Goal: Navigation & Orientation: Go to known website

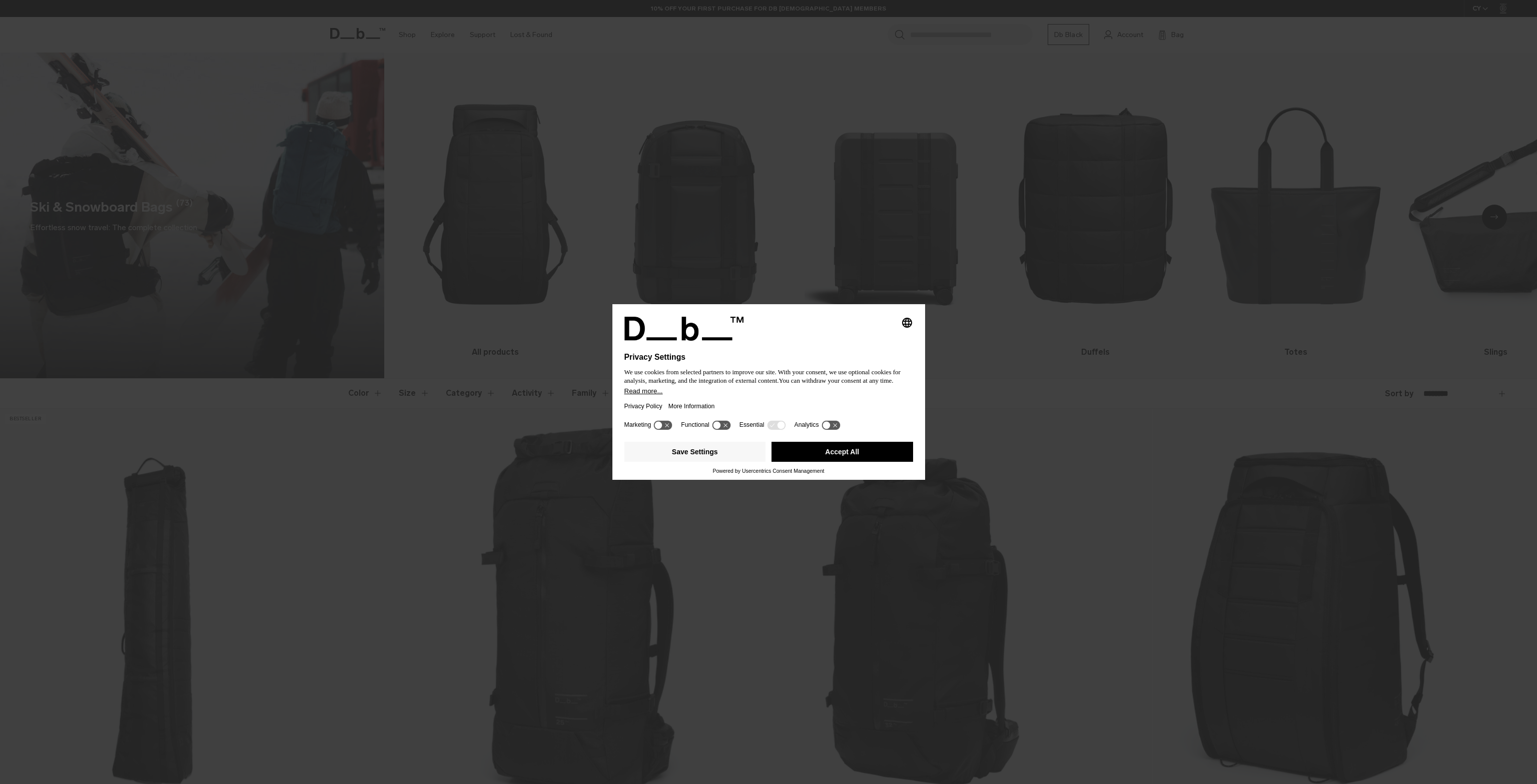
click at [724, 425] on g at bounding box center [721, 425] width 18 height 10
click at [722, 426] on g at bounding box center [721, 425] width 18 height 10
click at [698, 452] on button "Save Settings" at bounding box center [695, 451] width 142 height 20
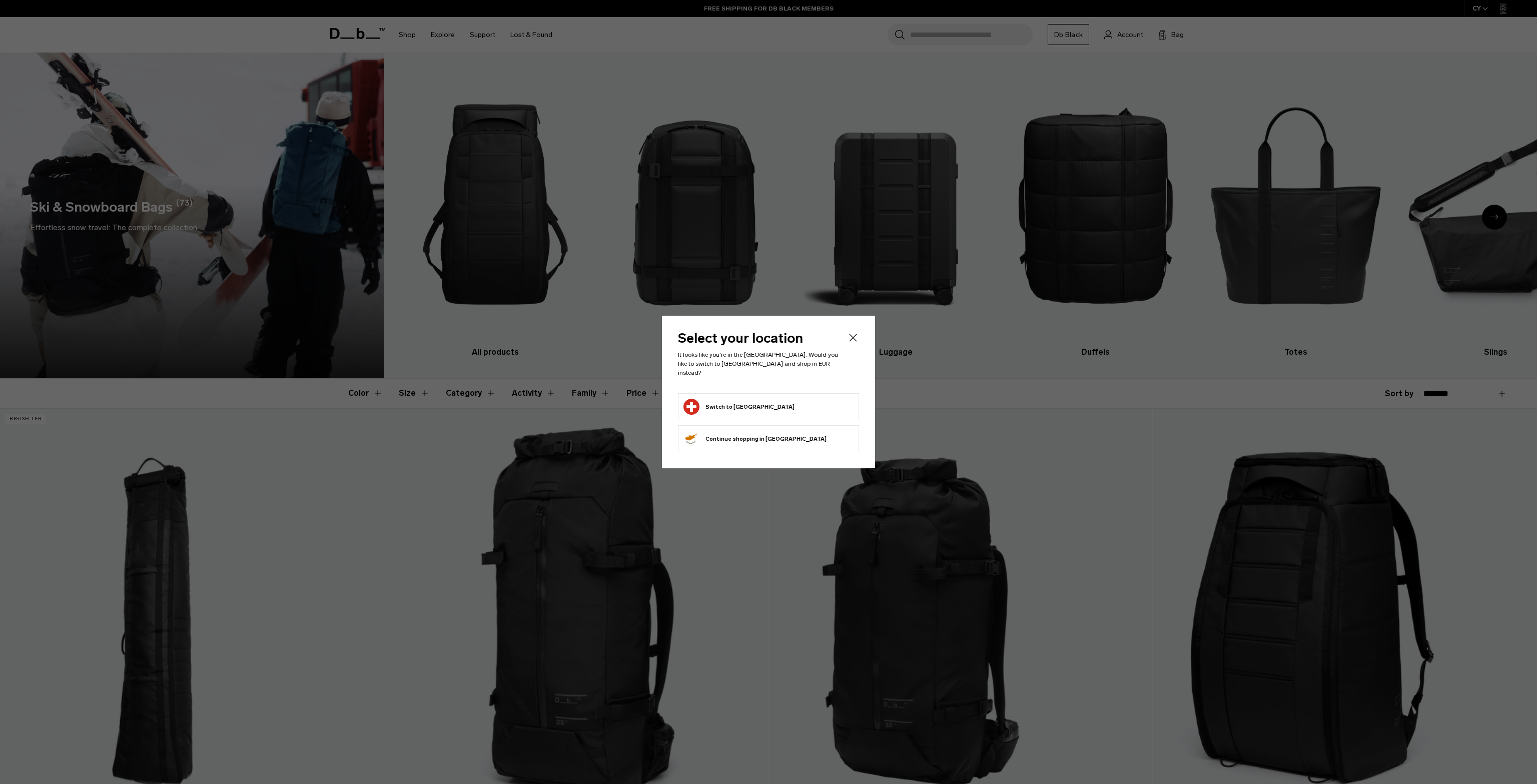
click at [707, 402] on button "Switch to [GEOGRAPHIC_DATA]" at bounding box center [739, 406] width 111 height 16
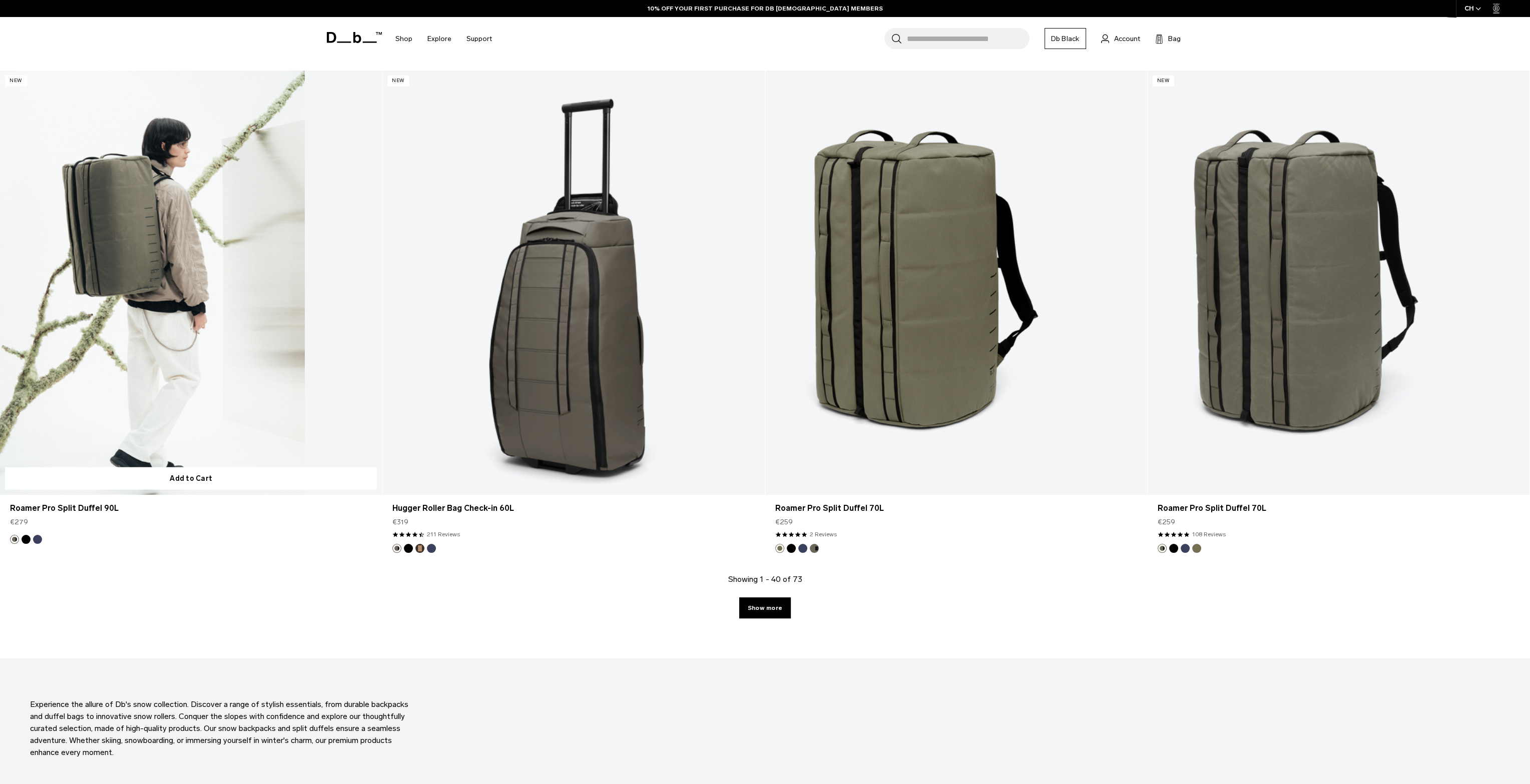
scroll to position [5066, 0]
